Goal: Information Seeking & Learning: Learn about a topic

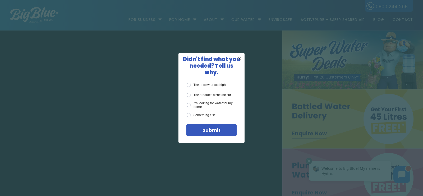
click at [241, 61] on span "X" at bounding box center [239, 58] width 5 height 7
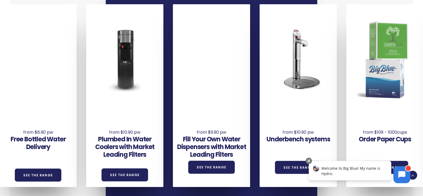
scroll to position [378, 0]
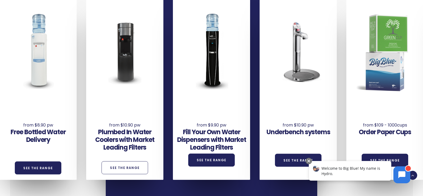
click at [125, 161] on link "See the Range" at bounding box center [125, 167] width 47 height 13
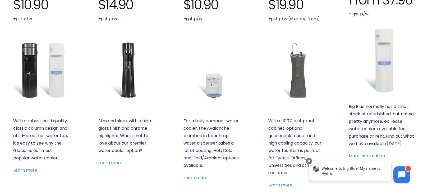
scroll to position [216, 0]
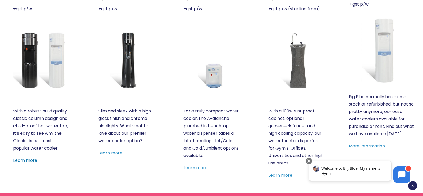
click at [31, 158] on link "Learn more" at bounding box center [25, 160] width 24 height 6
